Goal: Information Seeking & Learning: Find specific fact

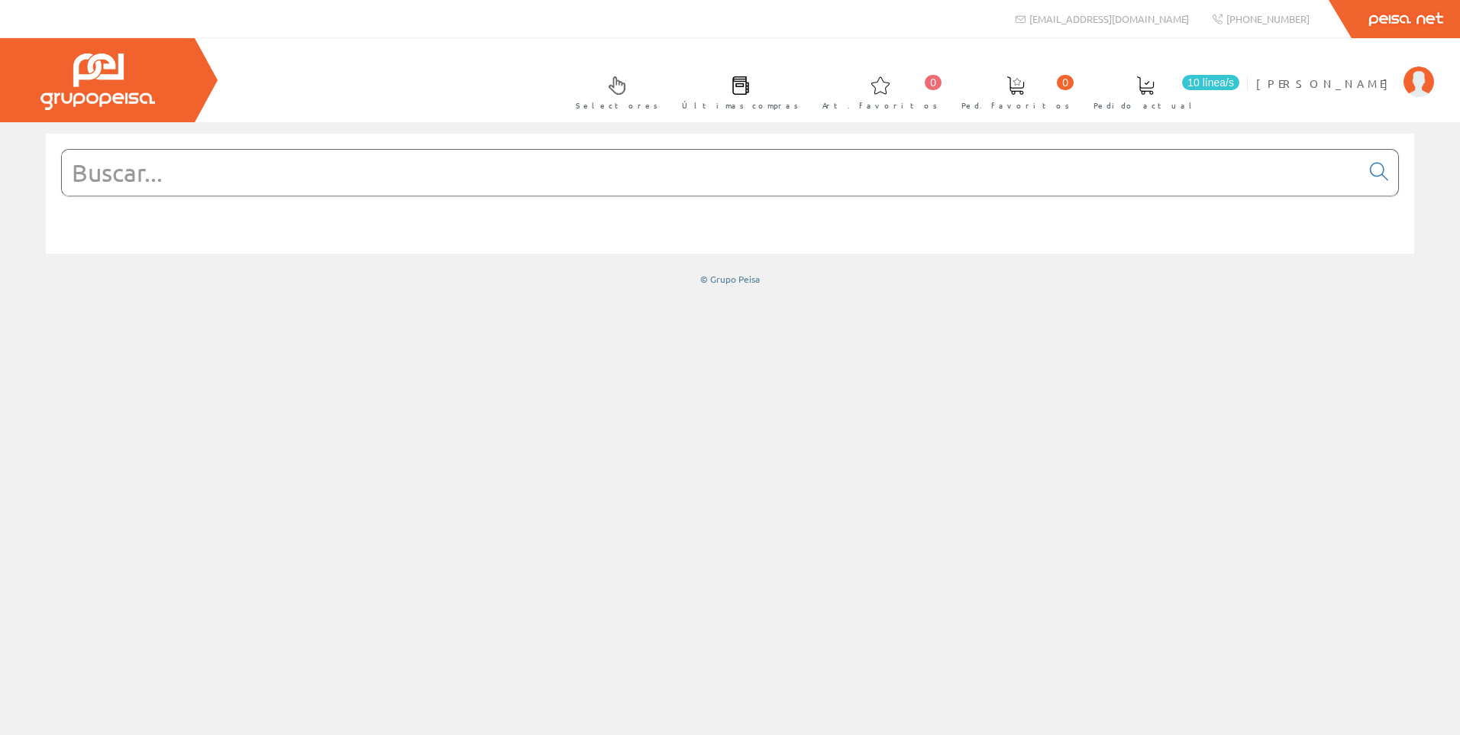
click at [957, 185] on input "text" at bounding box center [711, 173] width 1299 height 46
paste input "SL03620"
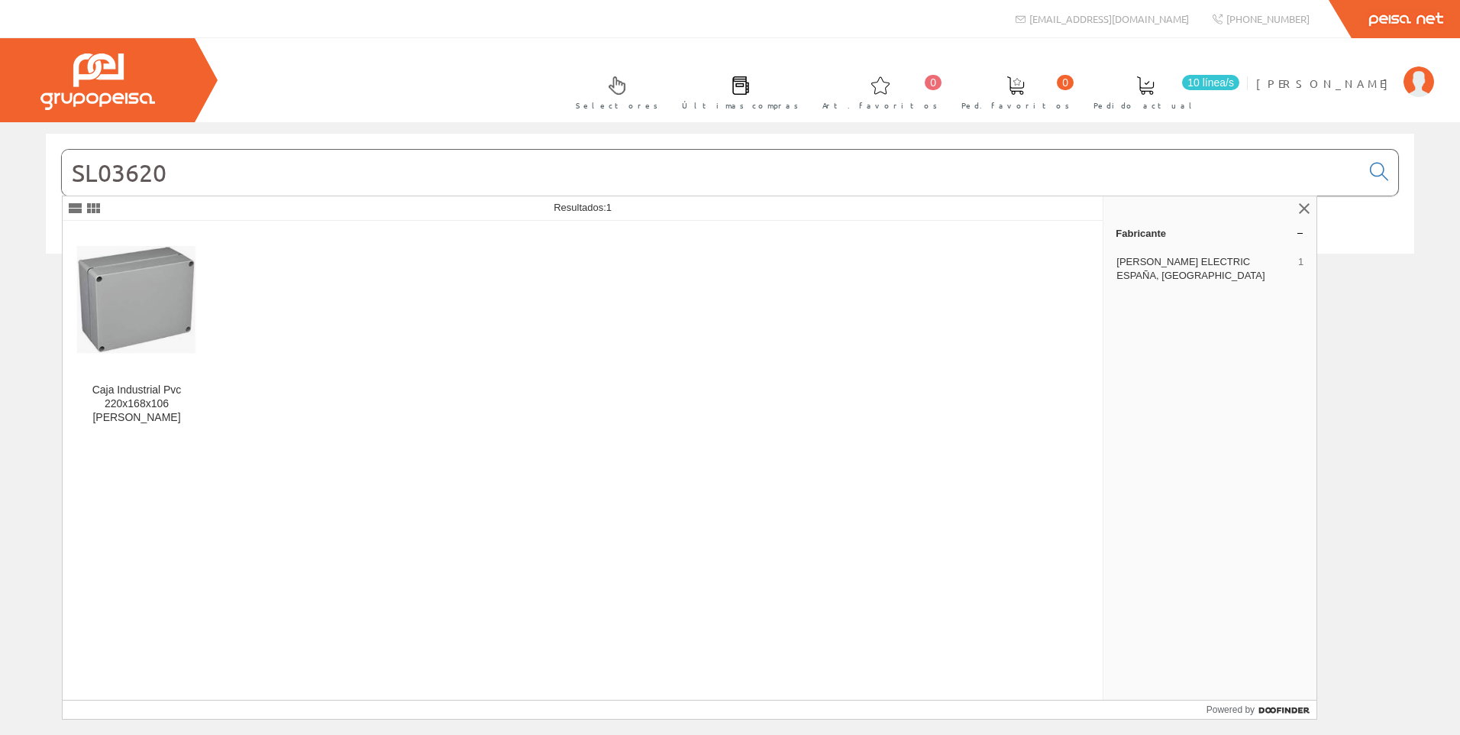
type input "SL03620"
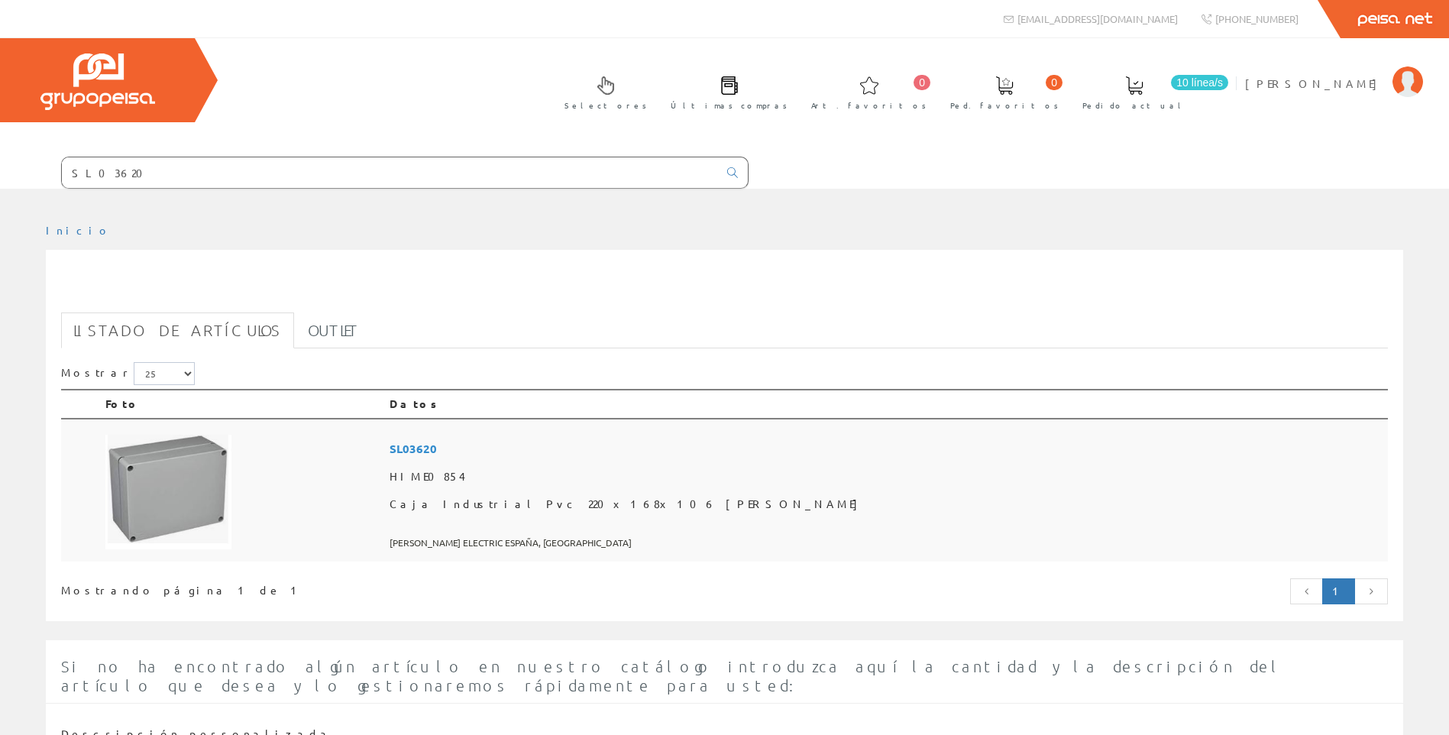
click at [166, 441] on img at bounding box center [168, 491] width 126 height 115
